Goal: Task Accomplishment & Management: Complete application form

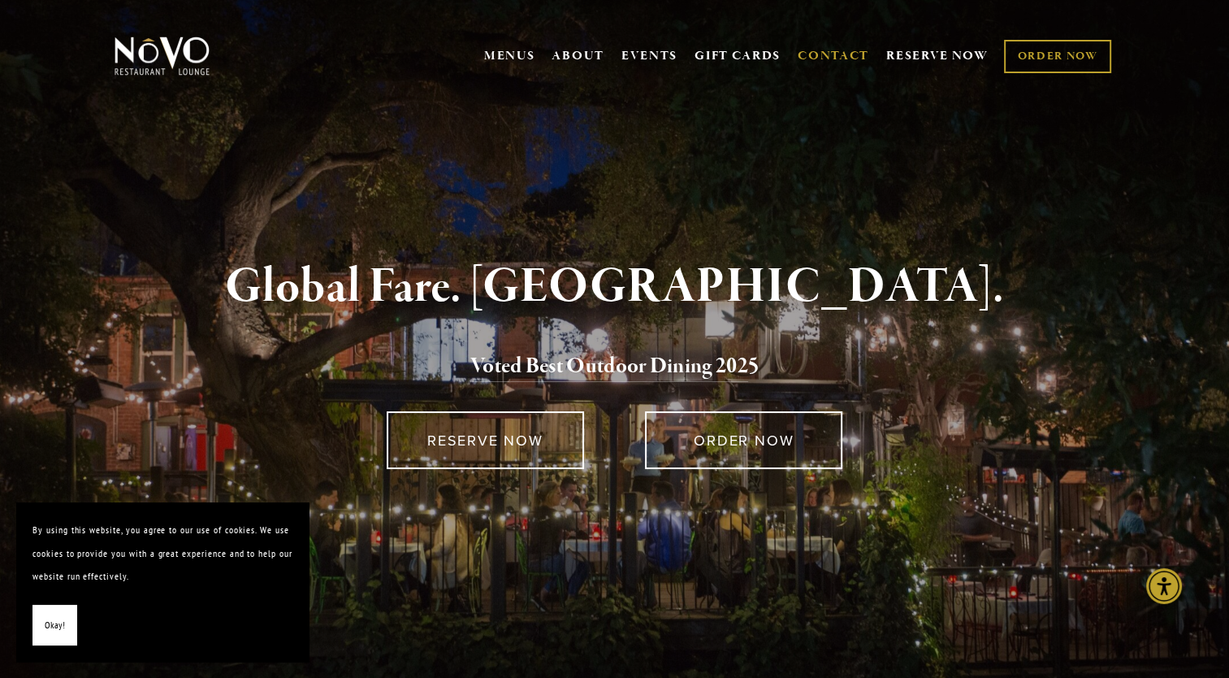
click at [829, 50] on link "CONTACT" at bounding box center [834, 56] width 72 height 31
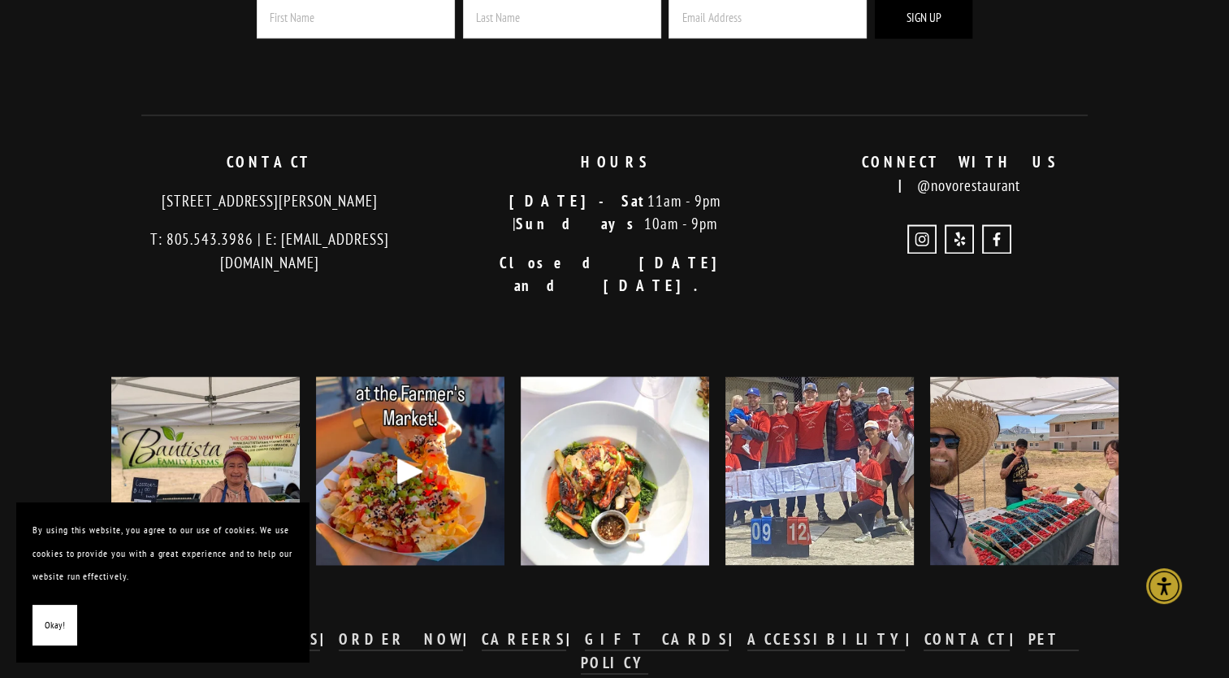
scroll to position [2390, 0]
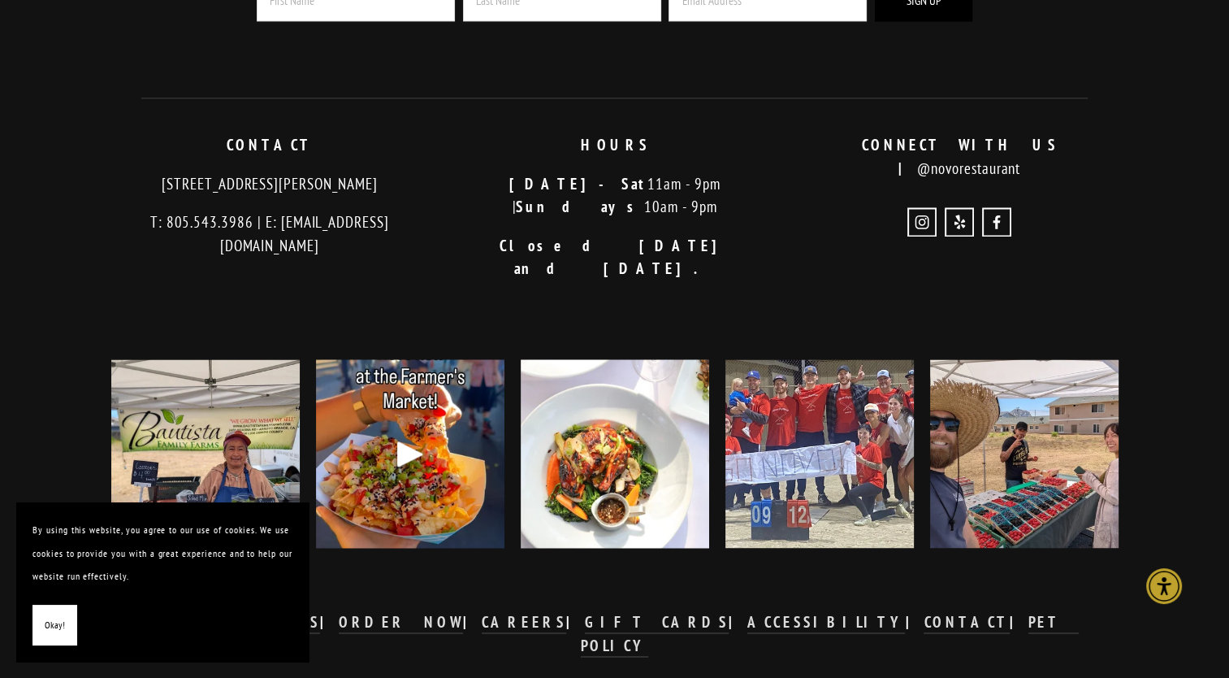
click at [65, 626] on button "Okay!" at bounding box center [55, 625] width 45 height 41
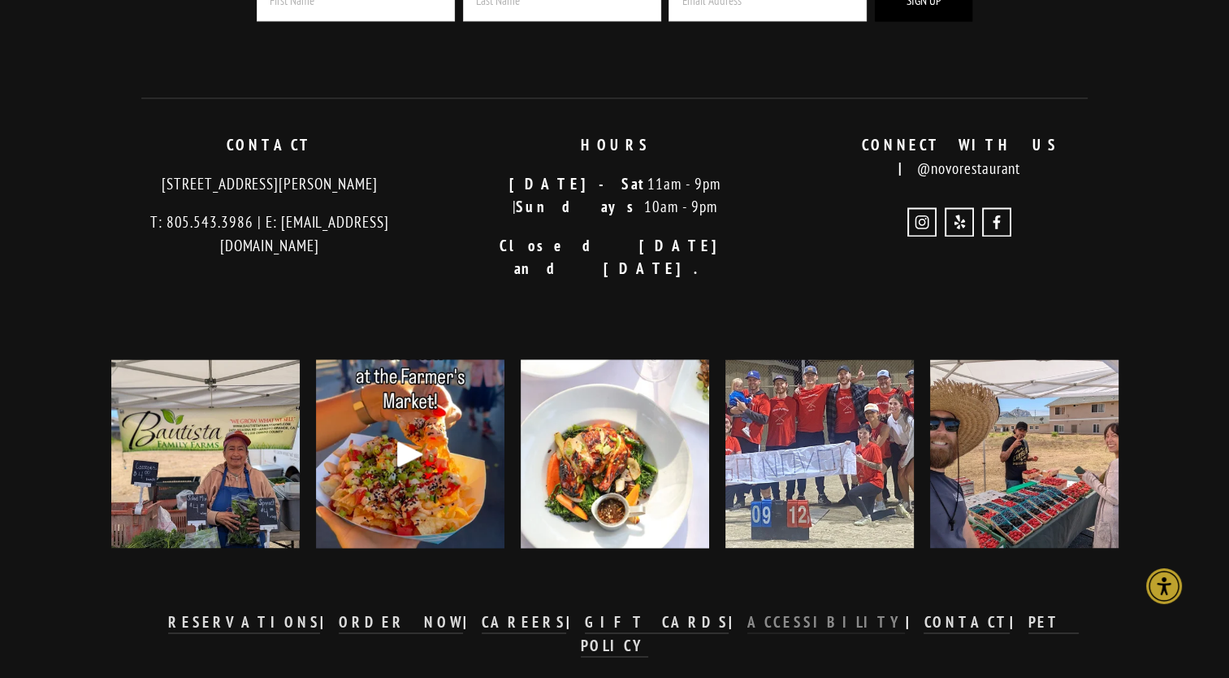
click at [748, 612] on strong "ACCESSIBILITY" at bounding box center [827, 622] width 158 height 20
click at [546, 612] on strong "CAREERS" at bounding box center [524, 622] width 85 height 20
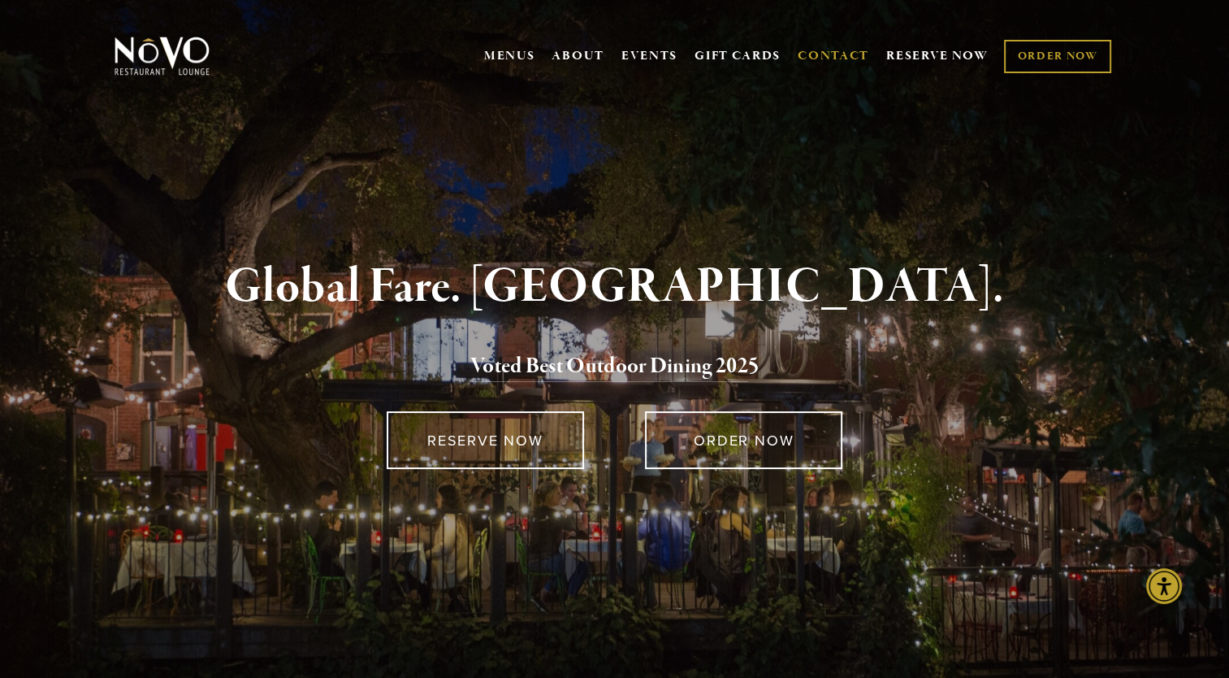
click at [839, 50] on link "CONTACT" at bounding box center [834, 56] width 72 height 31
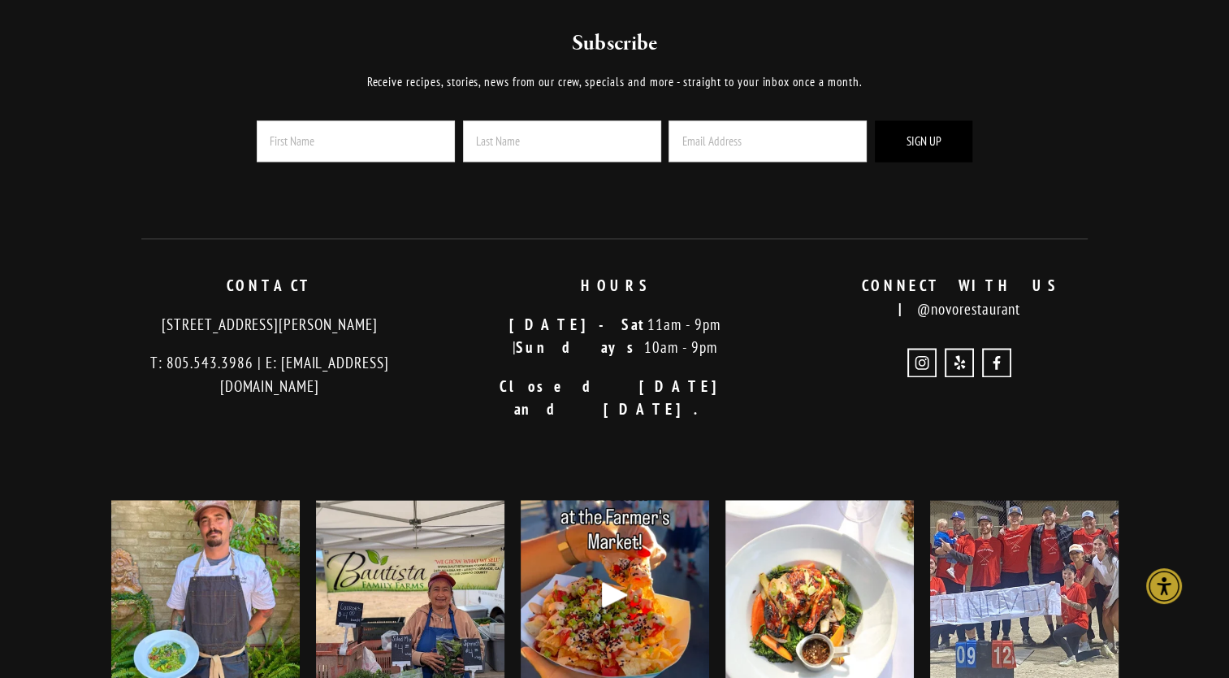
scroll to position [2390, 0]
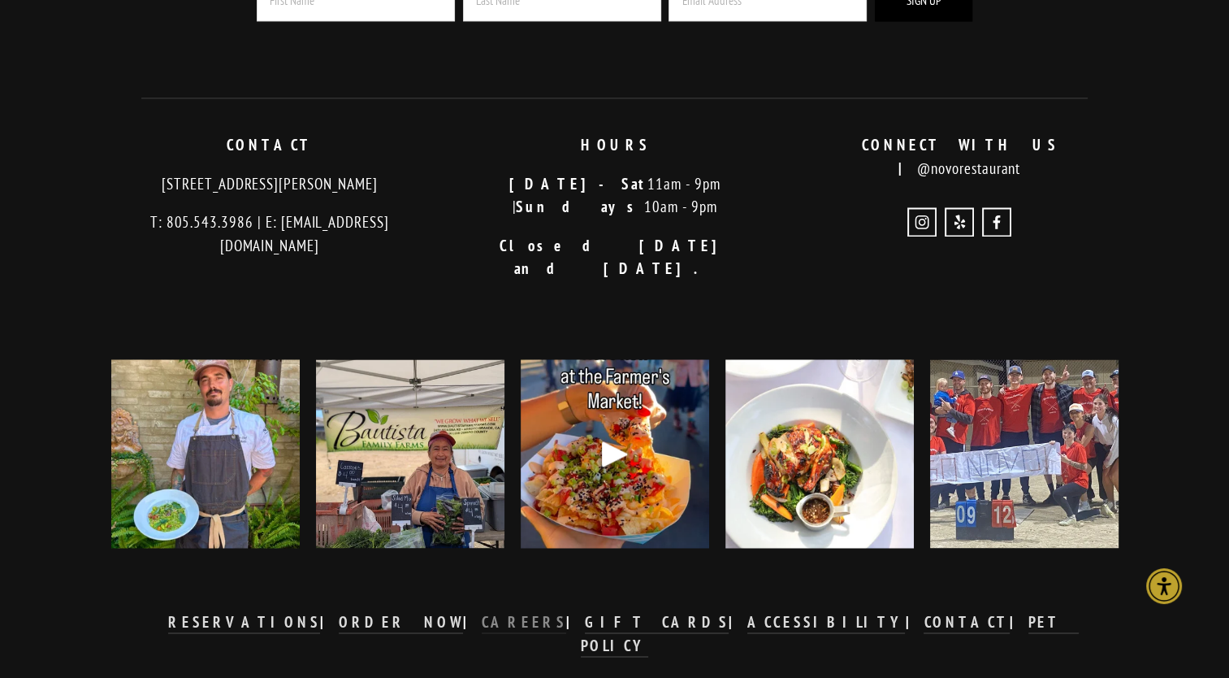
click at [557, 612] on strong "CAREERS" at bounding box center [524, 622] width 85 height 20
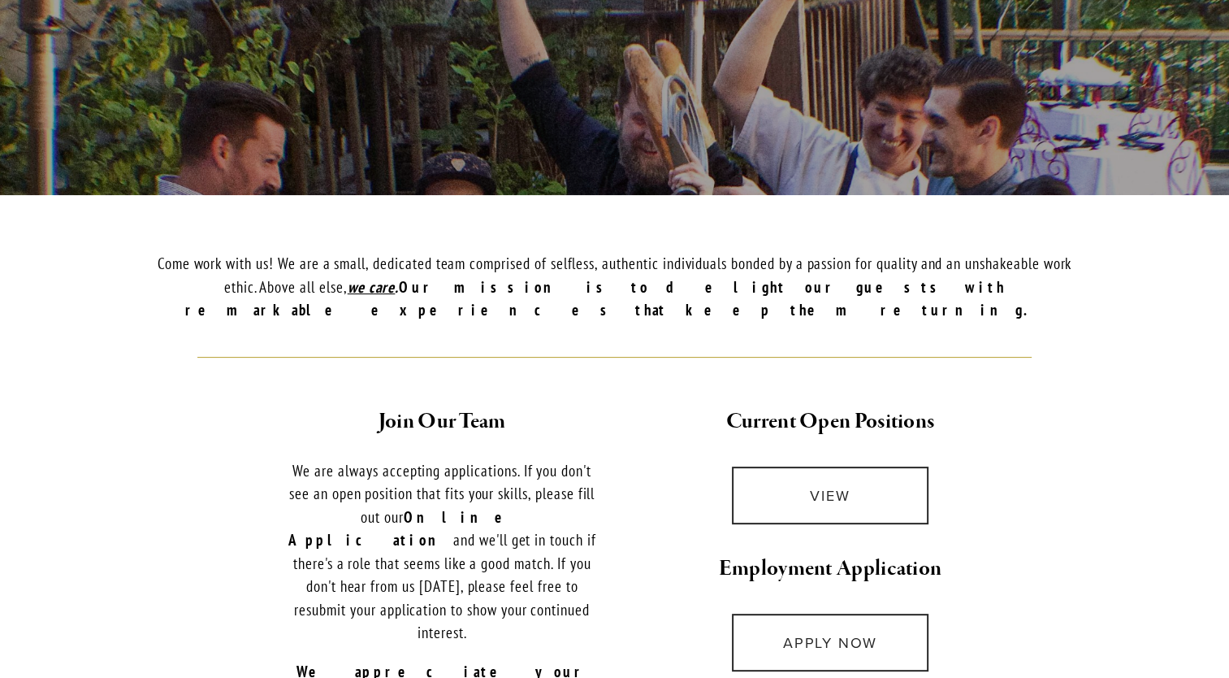
scroll to position [488, 0]
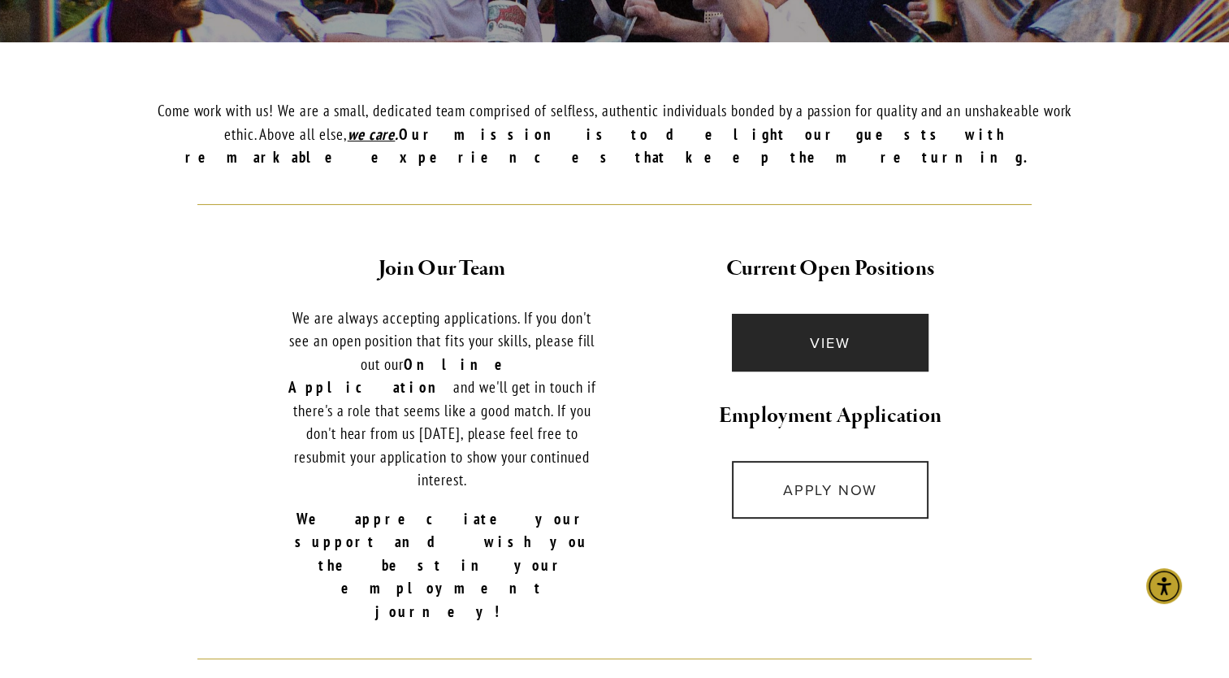
click at [865, 323] on link "VIEW" at bounding box center [830, 343] width 197 height 58
